Goal: Information Seeking & Learning: Learn about a topic

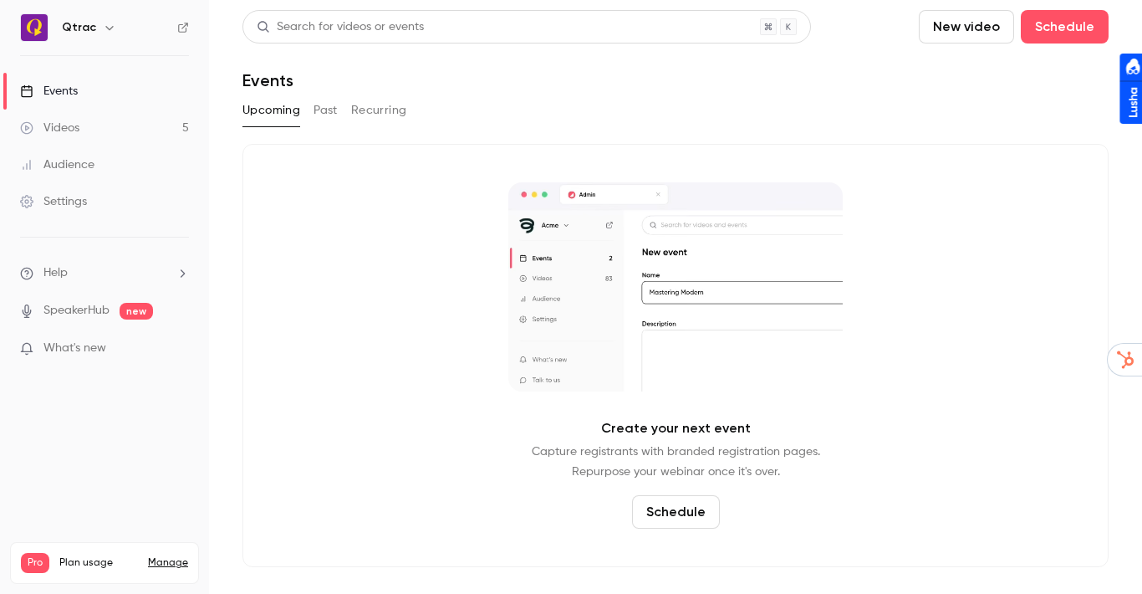
click at [59, 91] on div "Events" at bounding box center [49, 91] width 58 height 17
click at [326, 114] on button "Past" at bounding box center [326, 110] width 24 height 27
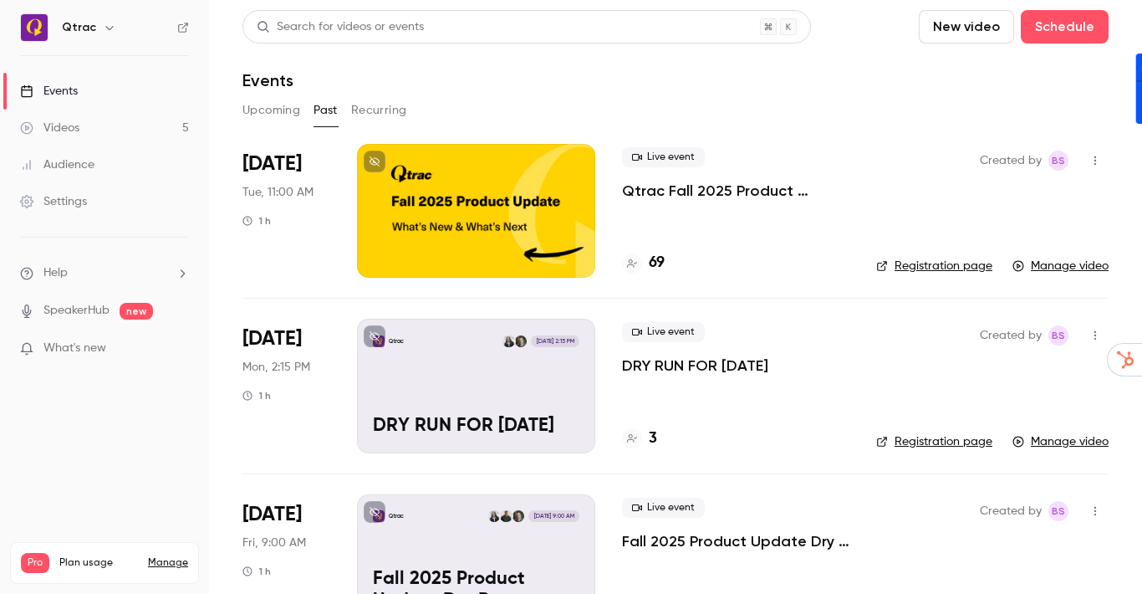
click at [676, 193] on p "Qtrac Fall 2025 Product Update Webinar" at bounding box center [735, 191] width 227 height 20
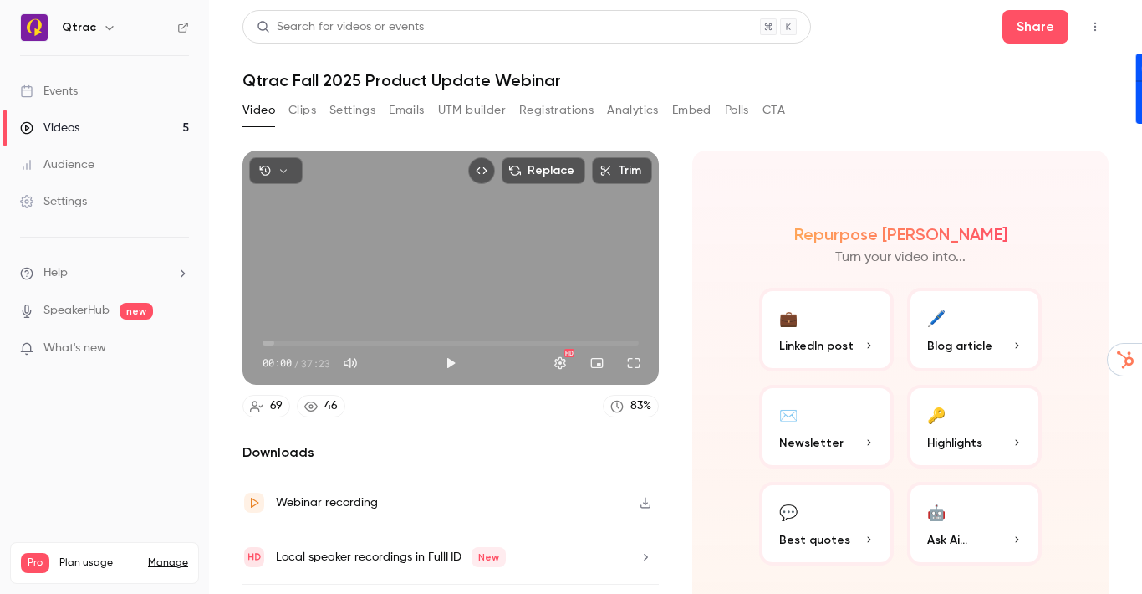
click at [563, 109] on button "Registrations" at bounding box center [556, 110] width 74 height 27
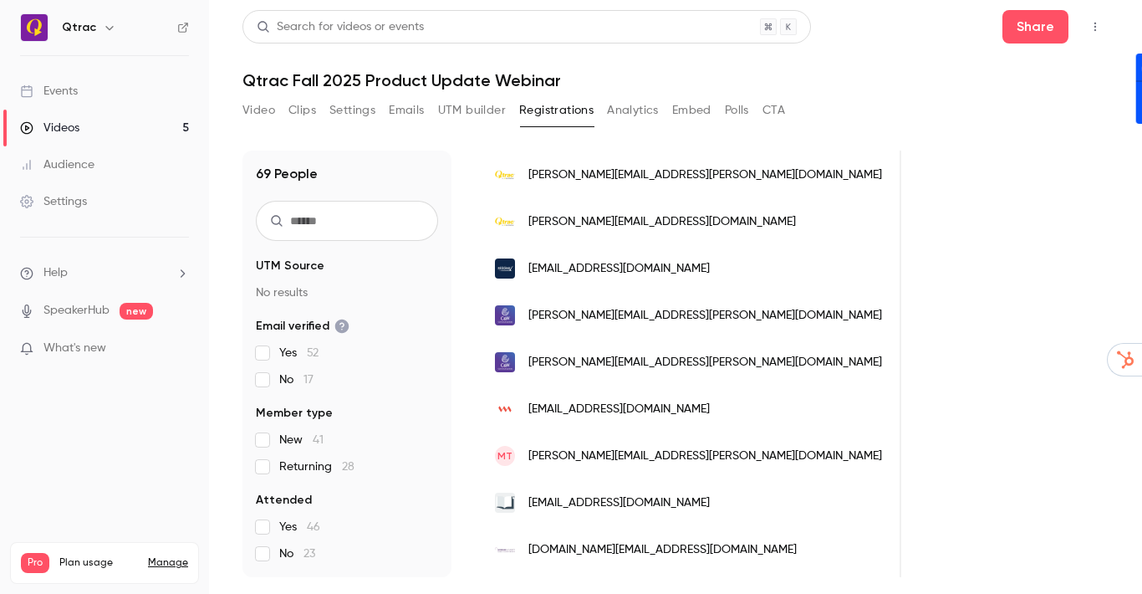
scroll to position [0, 804]
click at [649, 361] on span "[PERSON_NAME][EMAIL_ADDRESS][PERSON_NAME][DOMAIN_NAME]" at bounding box center [705, 363] width 354 height 18
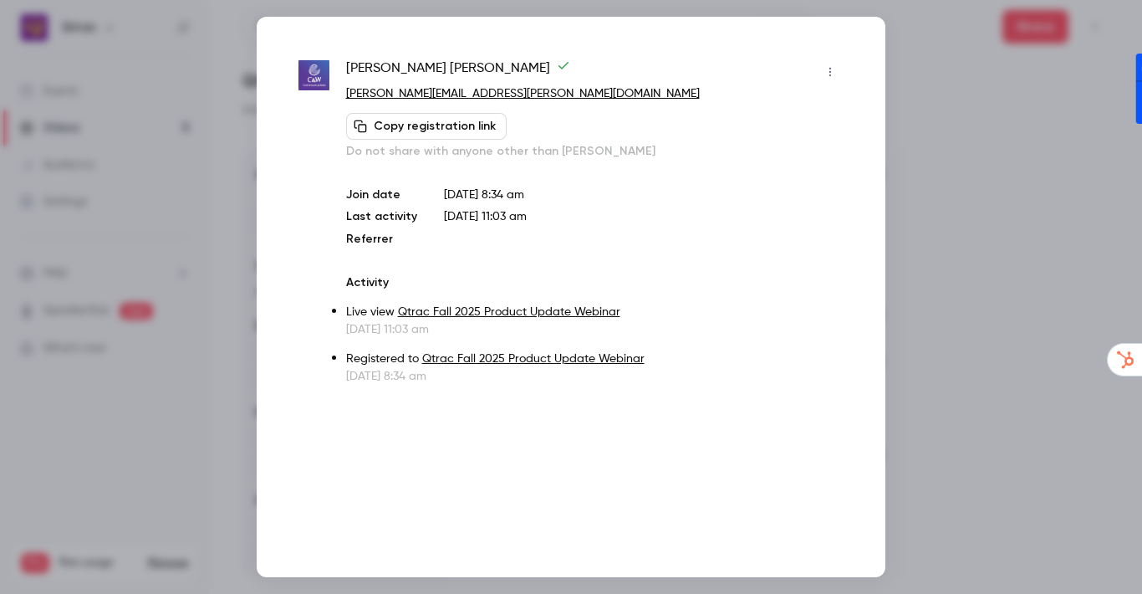
click at [828, 73] on icon "button" at bounding box center [830, 72] width 13 height 12
click at [966, 204] on div at bounding box center [571, 297] width 1142 height 594
